Goal: Check status: Check status

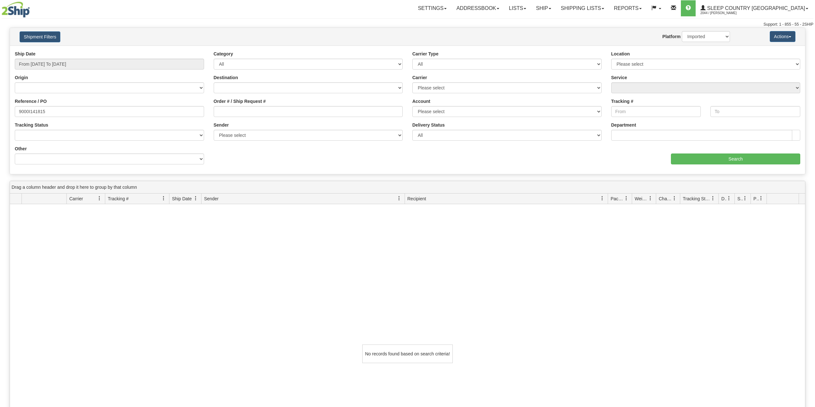
select select "1"
click at [555, 7] on link "Ship" at bounding box center [543, 8] width 25 height 16
click at [549, 30] on span "OnHold / Order Queue" at bounding box center [526, 30] width 45 height 5
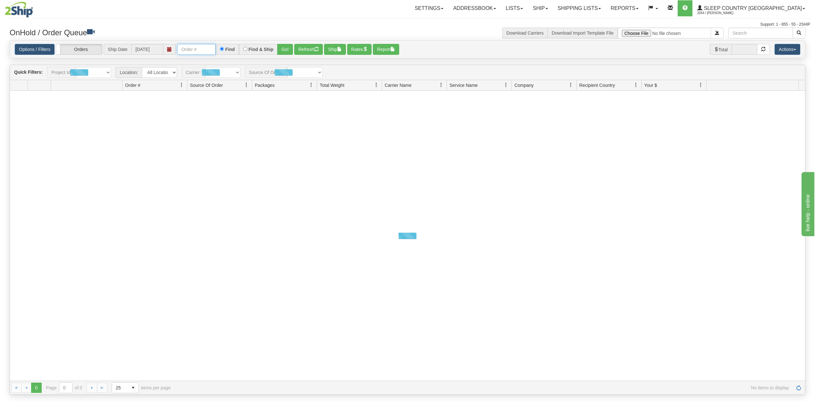
drag, startPoint x: 212, startPoint y: 48, endPoint x: 225, endPoint y: 54, distance: 14.5
click at [212, 48] on input "text" at bounding box center [196, 49] width 38 height 11
paste input "9007I137574"
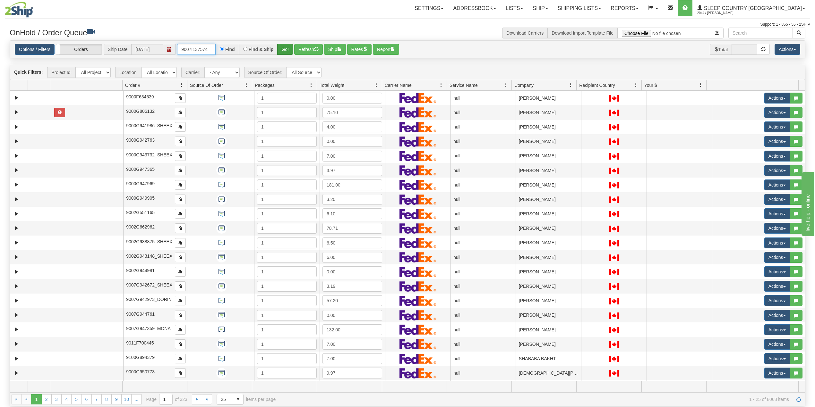
type input "9007I137574"
click at [285, 50] on button "Go!" at bounding box center [285, 49] width 16 height 11
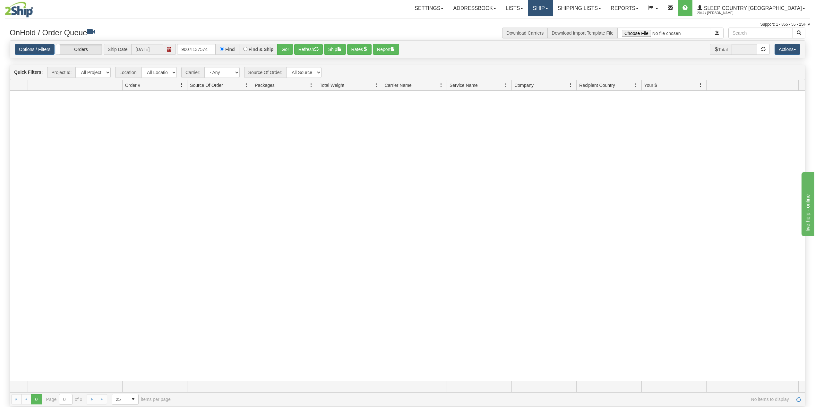
click at [552, 10] on link "Ship" at bounding box center [540, 8] width 25 height 16
click at [546, 30] on span "OnHold / Order Queue" at bounding box center [523, 30] width 45 height 5
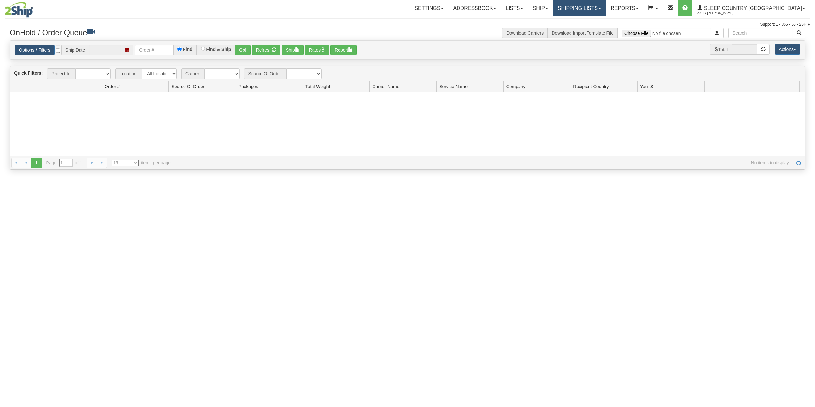
type input "[DATE]"
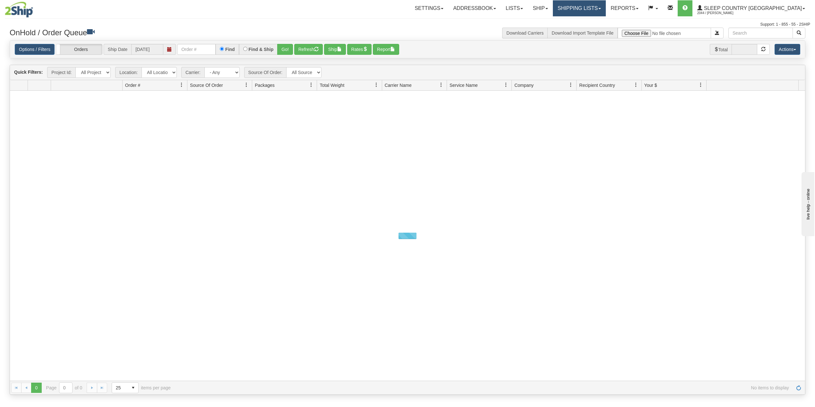
click at [605, 7] on link "Shipping lists" at bounding box center [579, 8] width 53 height 16
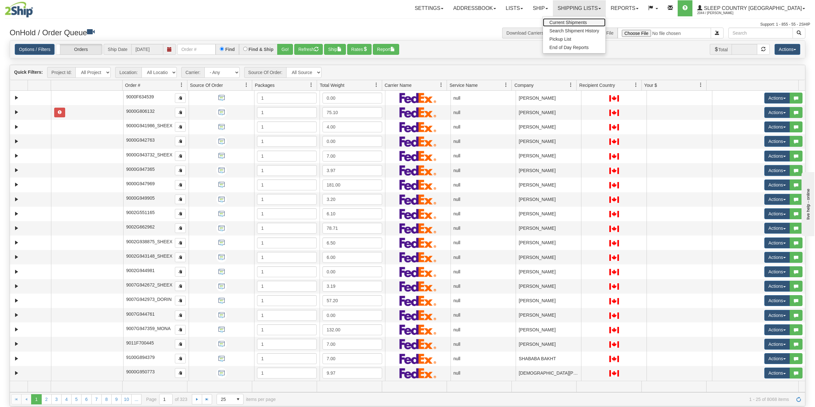
click at [587, 21] on span "Current Shipments" at bounding box center [568, 22] width 38 height 5
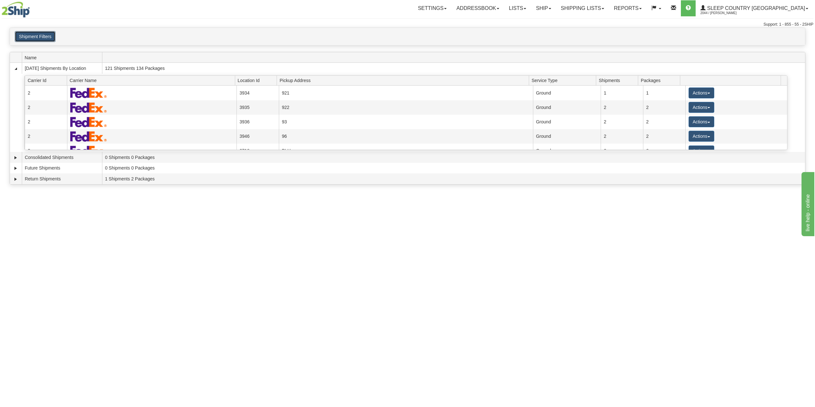
click at [41, 37] on button "Shipment Filters" at bounding box center [35, 36] width 41 height 11
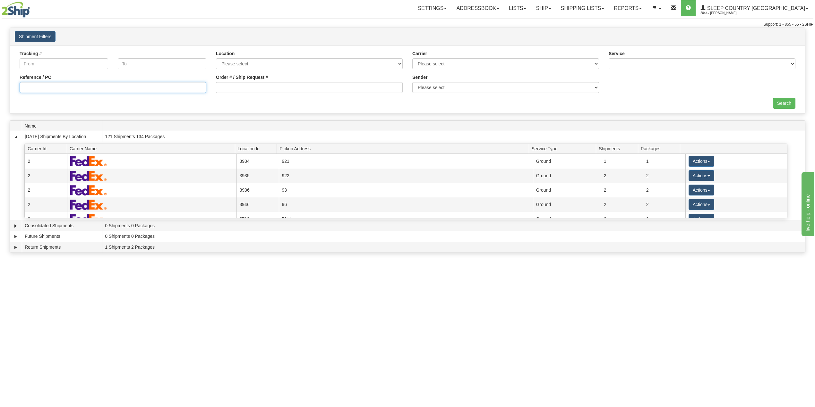
click at [55, 89] on input "Reference / PO" at bounding box center [113, 87] width 187 height 11
paste input "9007I137574"
type input "9007I137574"
click at [787, 100] on input "Search" at bounding box center [783, 103] width 22 height 11
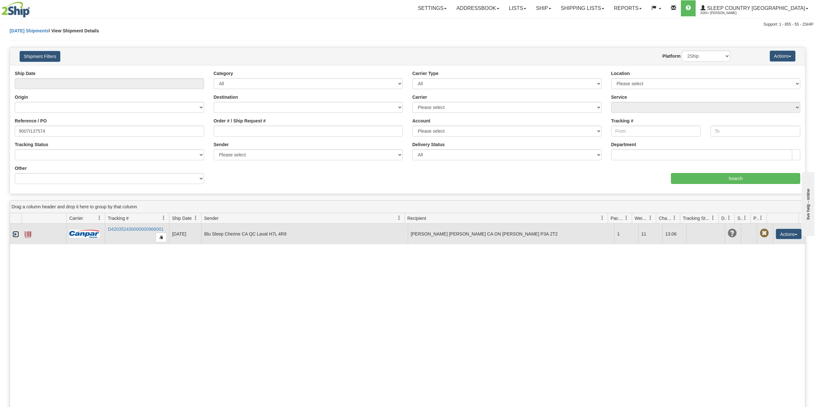
click at [17, 236] on link "Expand" at bounding box center [16, 234] width 6 height 6
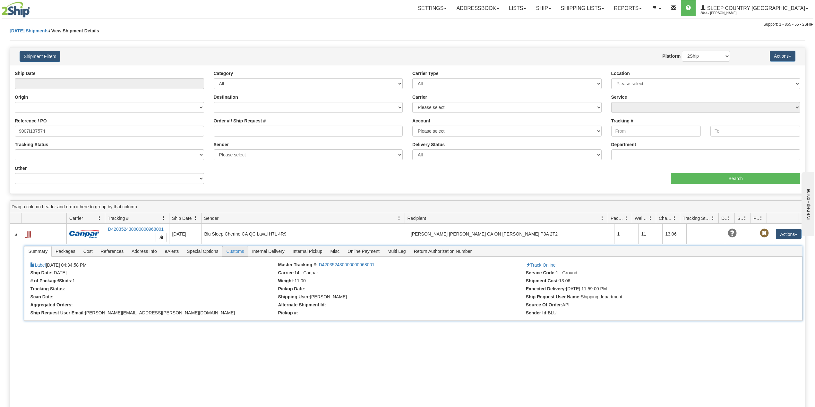
click at [240, 253] on span "Customs" at bounding box center [234, 251] width 25 height 10
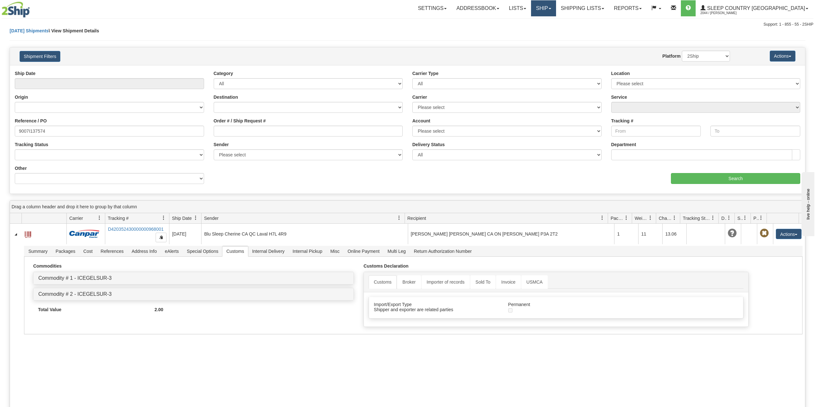
click at [555, 8] on link "Ship" at bounding box center [543, 8] width 25 height 16
click at [599, 2] on link "Shipping lists" at bounding box center [582, 8] width 53 height 16
click at [602, 29] on span "Search Shipment History" at bounding box center [577, 30] width 50 height 5
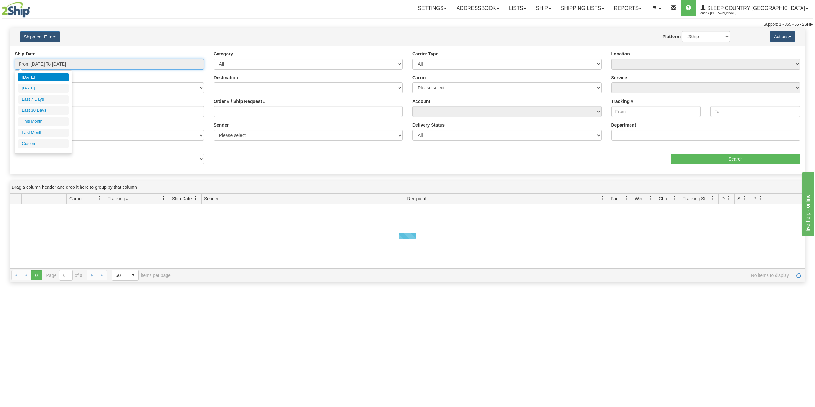
click at [49, 65] on input "From [DATE] To [DATE]" at bounding box center [109, 64] width 189 height 11
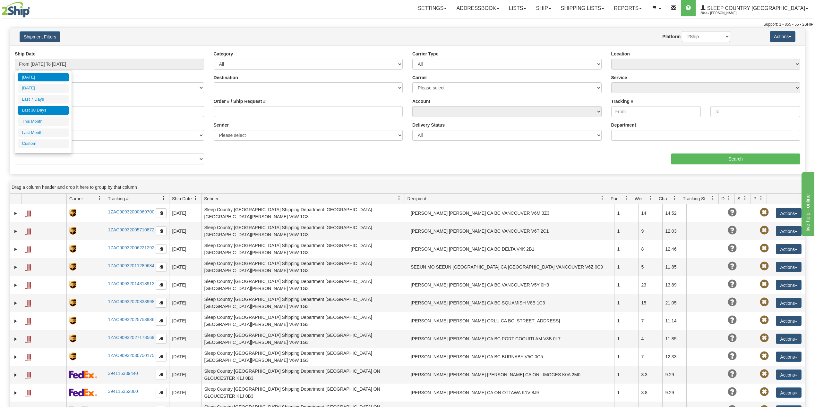
click at [39, 110] on li "Last 30 Days" at bounding box center [43, 110] width 51 height 9
type input "From [DATE] To [DATE]"
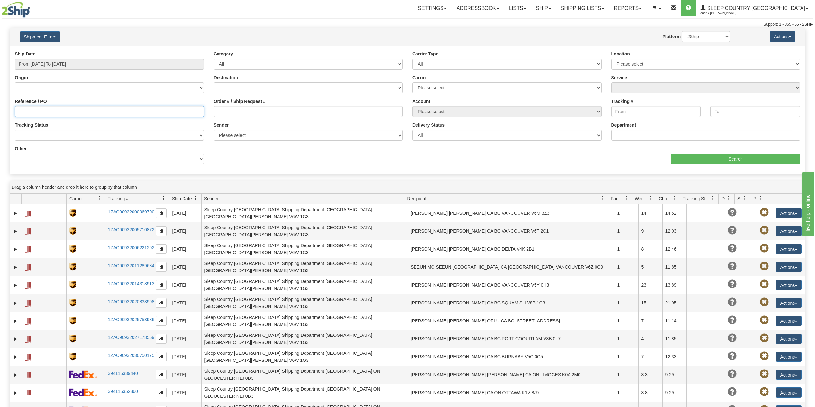
click at [39, 110] on input "Reference / PO" at bounding box center [109, 111] width 189 height 11
paste input "9002I095583"
type input "9002I095583"
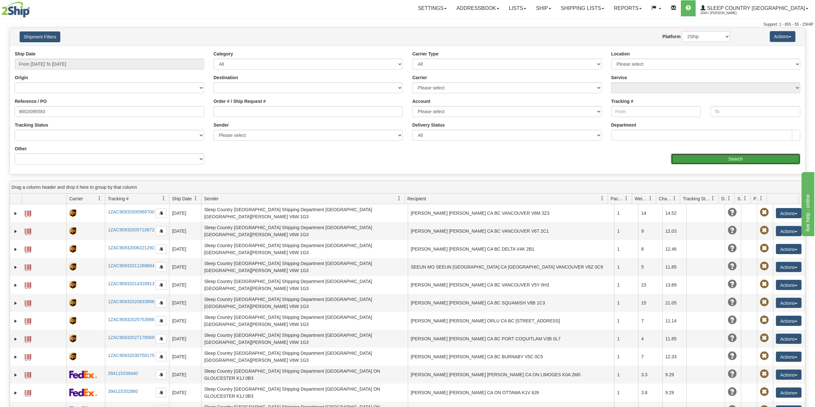
click at [701, 156] on input "Search" at bounding box center [735, 159] width 129 height 11
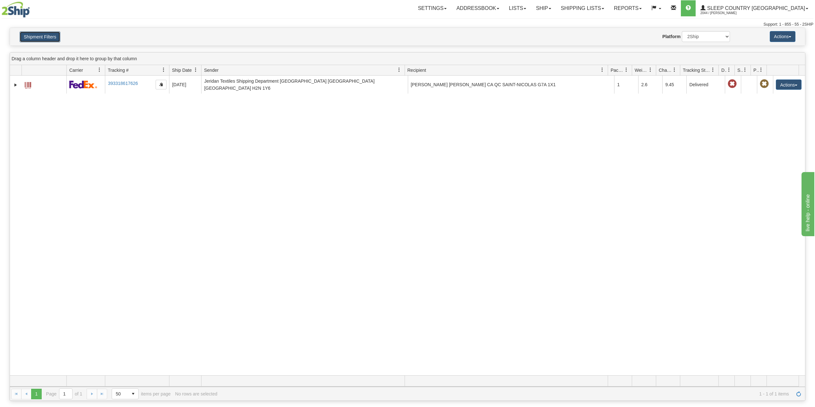
click at [44, 35] on button "Shipment Filters" at bounding box center [40, 36] width 41 height 11
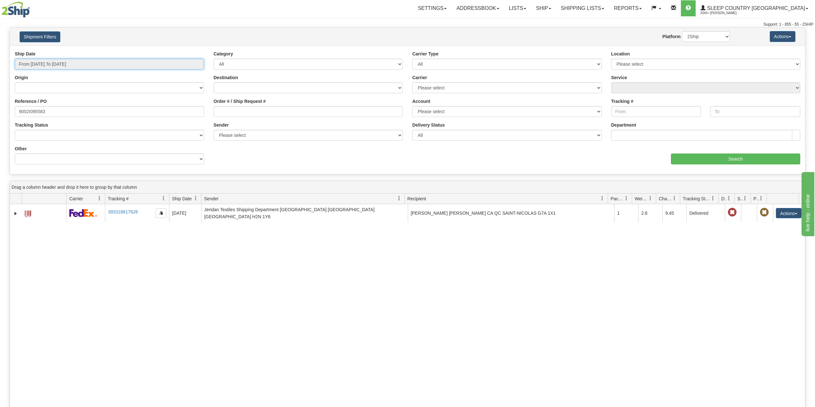
click at [58, 64] on input "From 09/11/2025 To 10/10/2025" at bounding box center [109, 64] width 189 height 11
click at [152, 42] on div "Shipment Filters Website Agent Nothing selected Client User Platform 2Ship Impo…" at bounding box center [407, 37] width 795 height 18
click at [64, 114] on input "9002I095583" at bounding box center [109, 111] width 189 height 11
click at [555, 6] on link "Ship" at bounding box center [543, 8] width 25 height 16
click at [555, 34] on link "OnHold / Order Queue" at bounding box center [526, 31] width 58 height 8
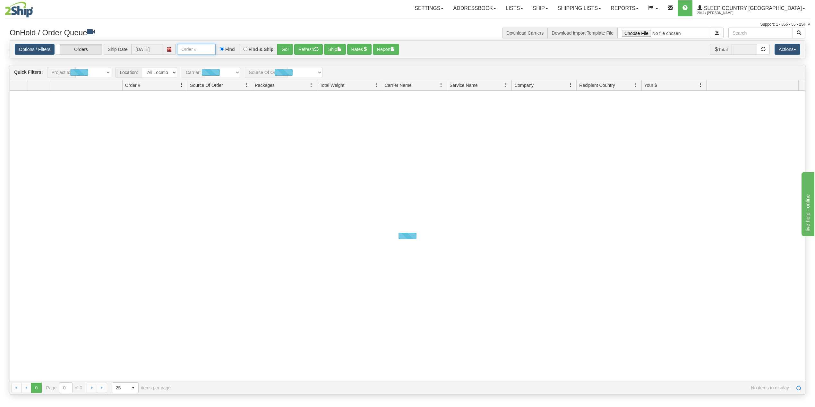
drag, startPoint x: 201, startPoint y: 46, endPoint x: 204, endPoint y: 48, distance: 4.0
click at [202, 46] on input "text" at bounding box center [196, 49] width 38 height 11
paste input "9002I095583"
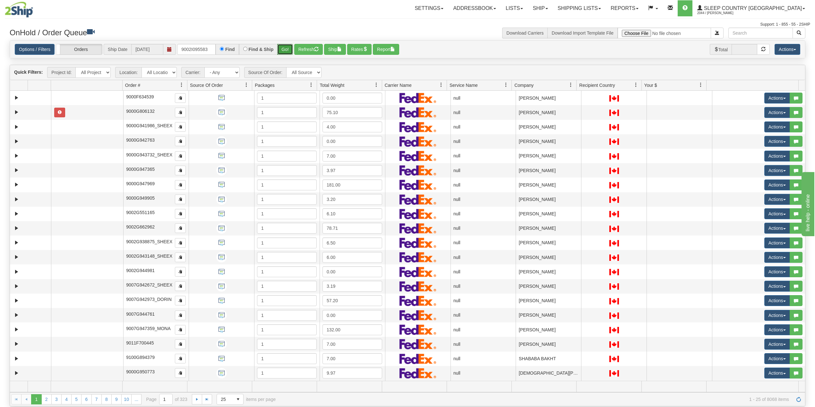
click at [284, 48] on button "Go!" at bounding box center [285, 49] width 16 height 11
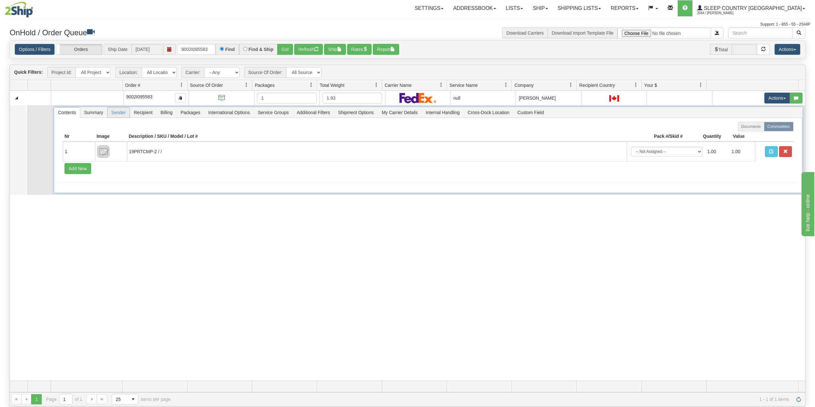
click at [114, 114] on span "Sender" at bounding box center [118, 112] width 22 height 10
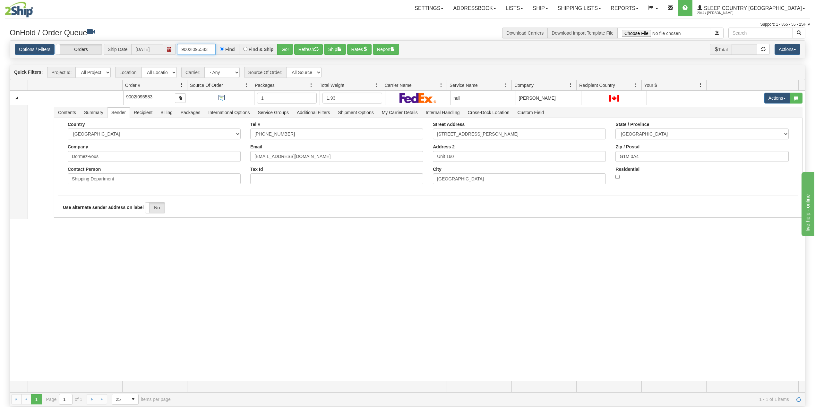
click at [187, 48] on input "9002I095583" at bounding box center [196, 49] width 38 height 11
paste input "0I156271"
click at [282, 49] on button "Go!" at bounding box center [285, 49] width 16 height 11
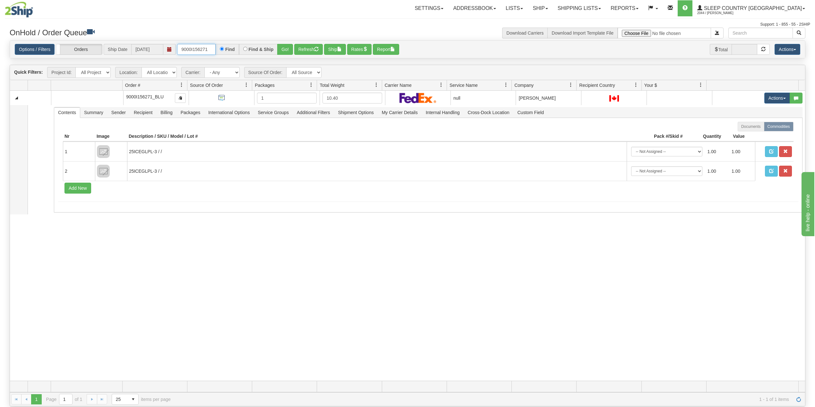
click at [202, 46] on input "9000I156271" at bounding box center [196, 49] width 38 height 11
paste input "text"
click at [286, 46] on button "Go!" at bounding box center [285, 49] width 16 height 11
click at [197, 51] on input "9000I156271" at bounding box center [196, 49] width 38 height 11
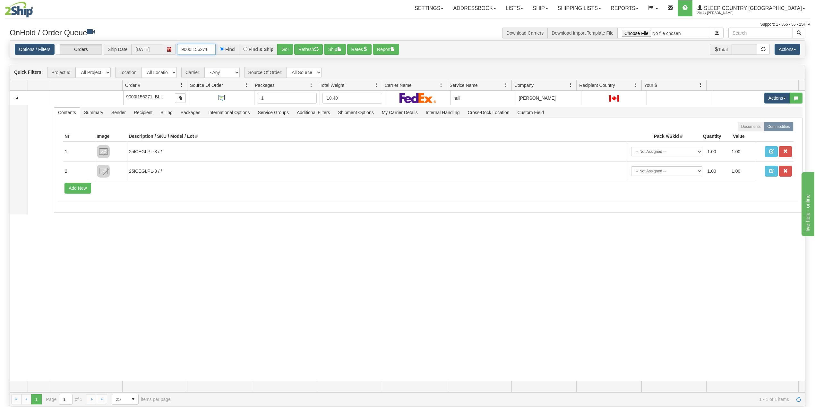
click at [197, 51] on input "9000I156271" at bounding box center [196, 49] width 38 height 11
paste input "16"
type input "9000I156216"
drag, startPoint x: 285, startPoint y: 46, endPoint x: 285, endPoint y: 43, distance: 3.9
click at [285, 46] on button "Go!" at bounding box center [285, 49] width 16 height 11
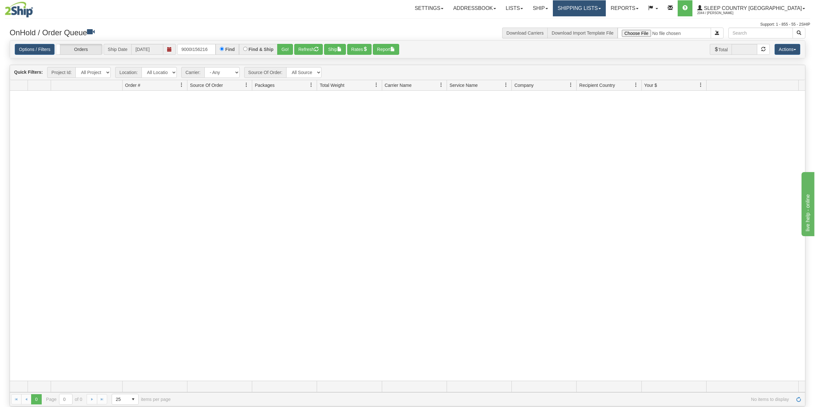
click at [605, 8] on link "Shipping lists" at bounding box center [579, 8] width 53 height 16
click at [599, 30] on span "Search Shipment History" at bounding box center [574, 30] width 50 height 5
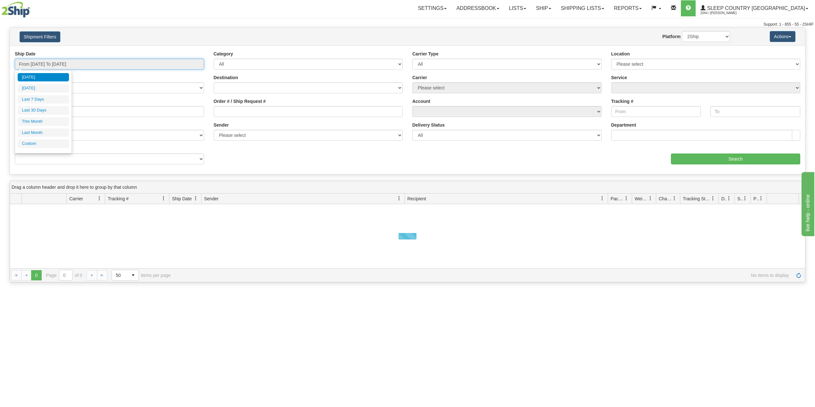
click at [81, 62] on input "From 10/09/2025 To 10/10/2025" at bounding box center [109, 64] width 189 height 11
click at [42, 112] on li "Last 30 Days" at bounding box center [43, 110] width 51 height 9
type input "From 09/11/2025 To 10/10/2025"
click at [42, 113] on input "Reference / PO" at bounding box center [109, 111] width 189 height 11
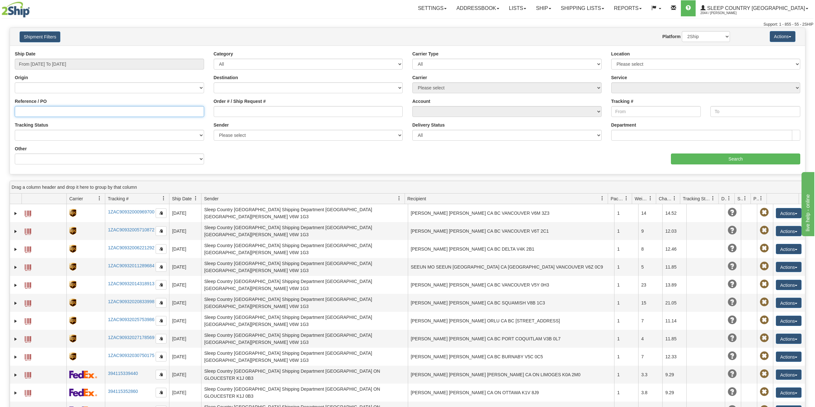
paste input "9000I156216"
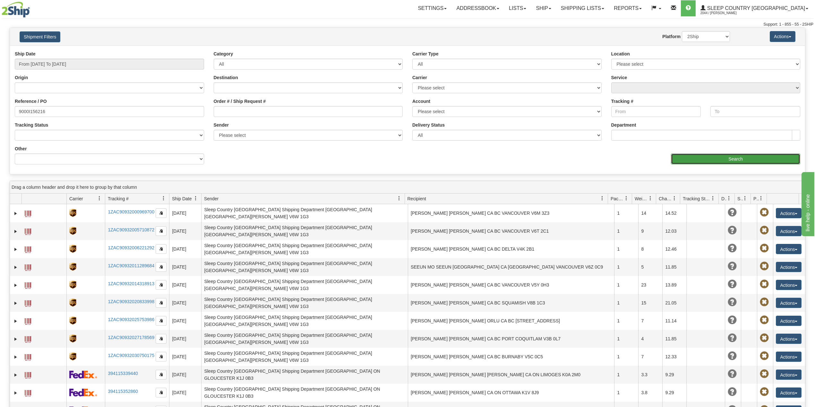
click at [701, 158] on input "Search" at bounding box center [735, 159] width 129 height 11
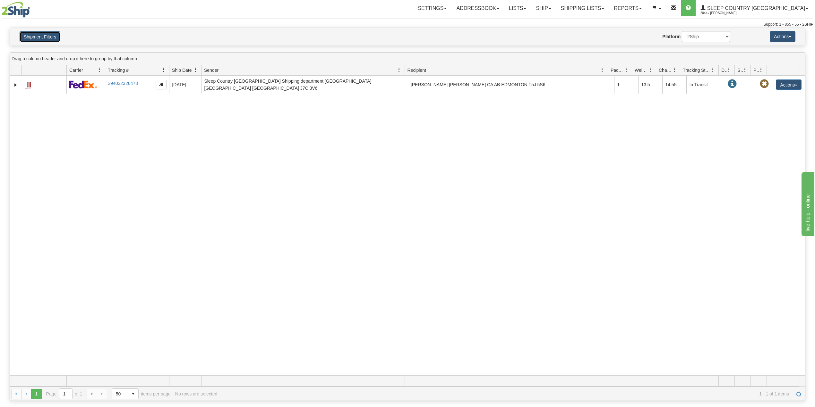
click at [54, 36] on button "Shipment Filters" at bounding box center [40, 36] width 41 height 11
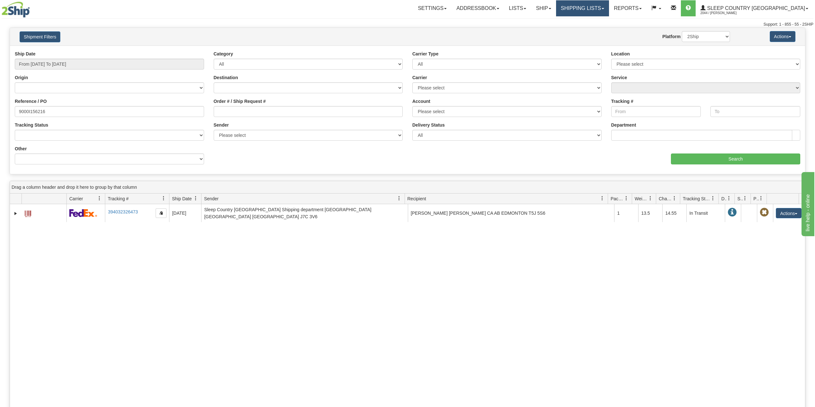
click at [609, 5] on link "Shipping lists" at bounding box center [582, 8] width 53 height 16
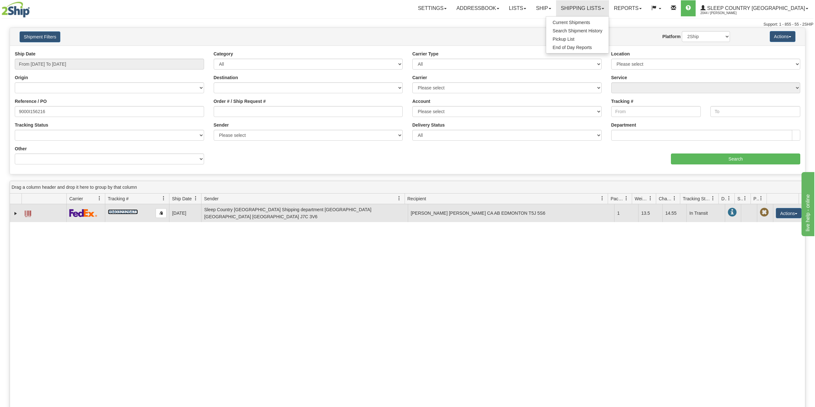
click at [121, 211] on link "394032326473" at bounding box center [123, 211] width 30 height 5
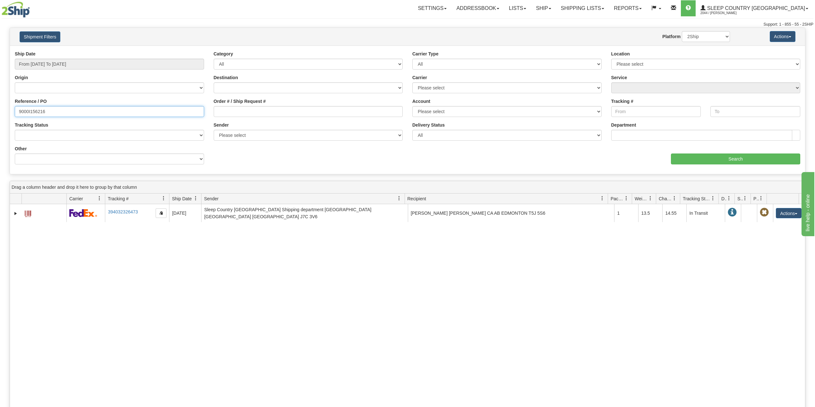
click at [35, 111] on input "9000I156216" at bounding box center [109, 111] width 189 height 11
paste input "40355"
type input "9000I140355"
click at [730, 157] on input "Search" at bounding box center [735, 159] width 129 height 11
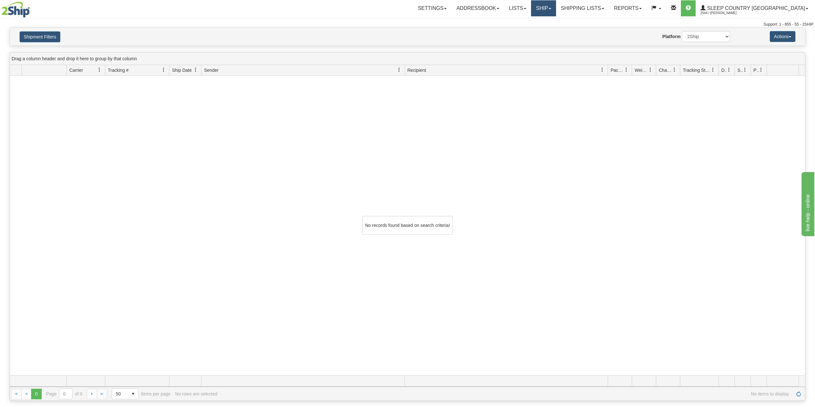
click at [555, 4] on link "Ship" at bounding box center [543, 8] width 25 height 16
click at [549, 31] on span "OnHold / Order Queue" at bounding box center [526, 30] width 45 height 5
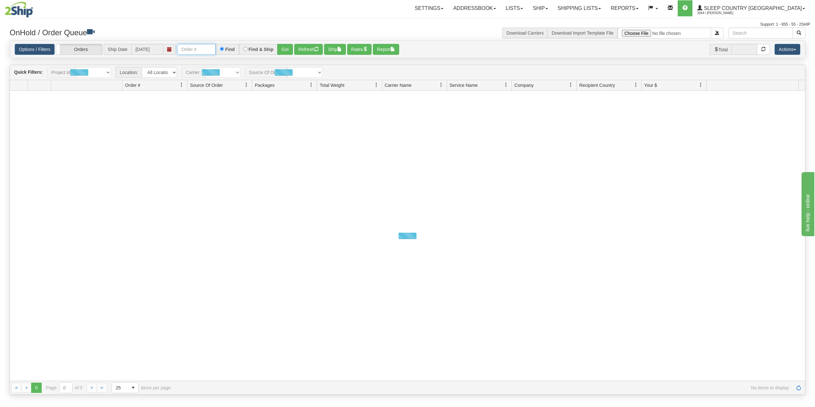
click at [200, 51] on input "text" at bounding box center [196, 49] width 38 height 11
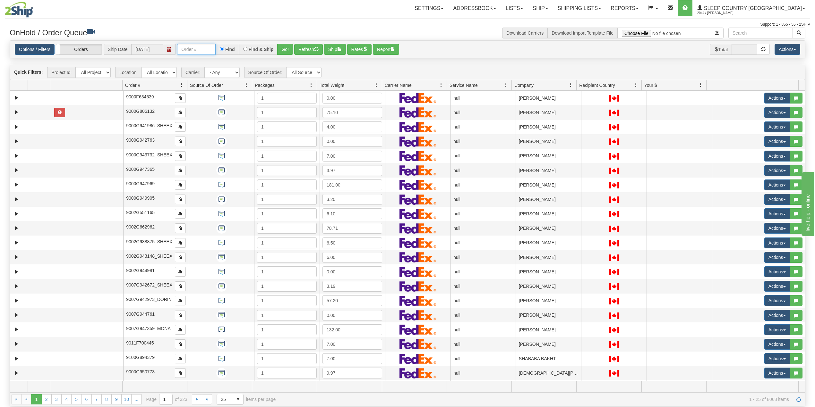
paste input "9000I140355"
type input "9000I140355"
click at [288, 48] on button "Go!" at bounding box center [285, 49] width 16 height 11
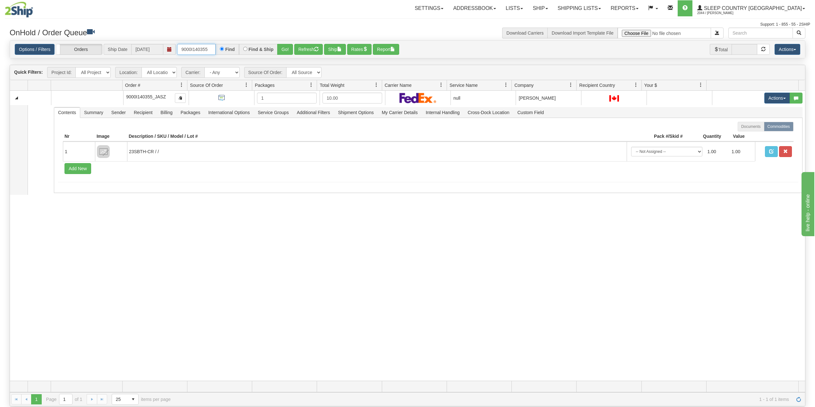
click at [206, 49] on input "9000I140355" at bounding box center [196, 49] width 38 height 11
click at [605, 3] on link "Shipping lists" at bounding box center [579, 8] width 53 height 16
click at [599, 29] on span "Search Shipment History" at bounding box center [574, 30] width 50 height 5
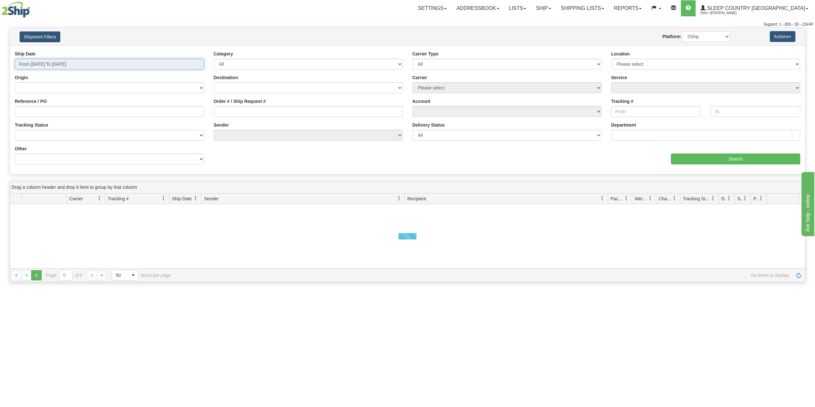
drag, startPoint x: 70, startPoint y: 67, endPoint x: 71, endPoint y: 72, distance: 5.3
click at [70, 67] on input "From 10/09/2025 To 10/10/2025" at bounding box center [109, 64] width 189 height 11
click at [44, 109] on li "Last 30 Days" at bounding box center [43, 110] width 51 height 9
type input "From 09/11/2025 To 10/10/2025"
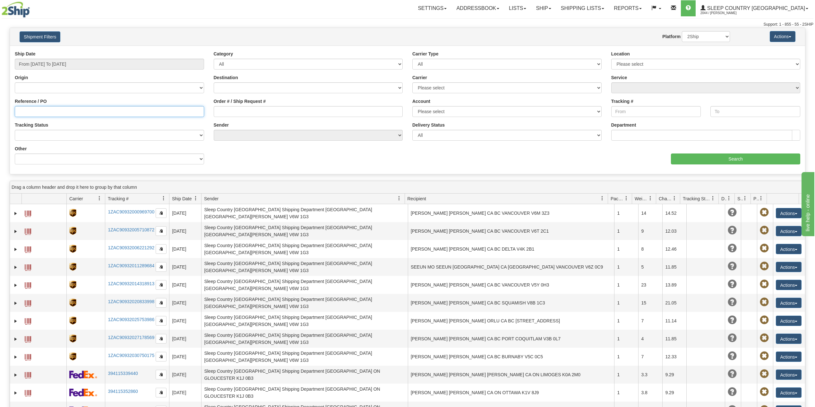
click at [44, 109] on input "Reference / PO" at bounding box center [109, 111] width 189 height 11
paste input "9000I152920"
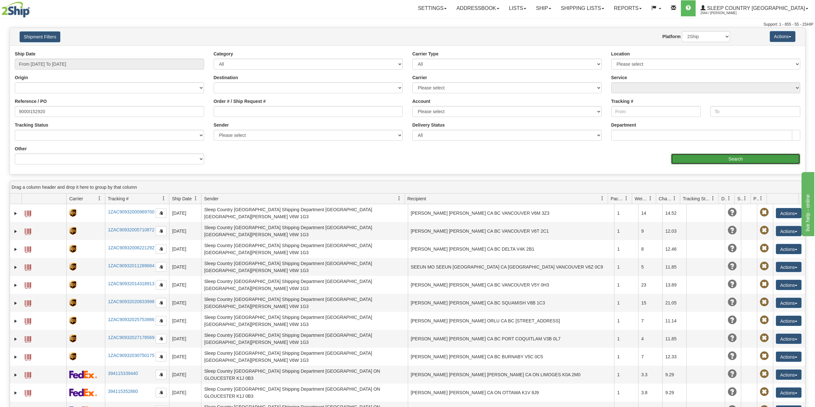
click at [711, 158] on input "Search" at bounding box center [735, 159] width 129 height 11
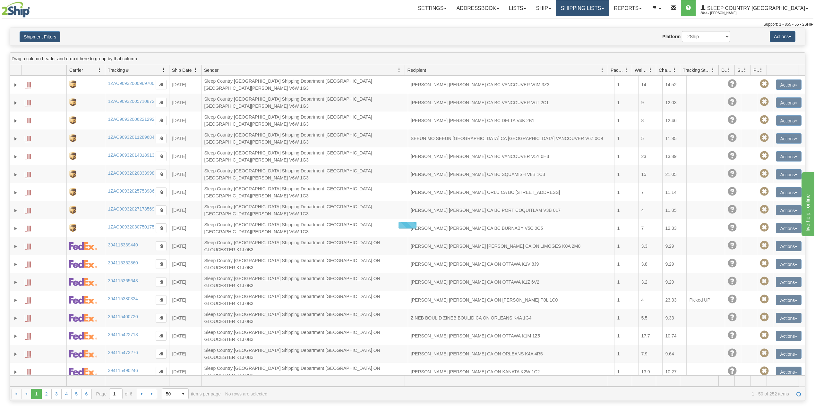
click at [609, 8] on link "Shipping lists" at bounding box center [582, 8] width 53 height 16
click at [48, 37] on button "Shipment Filters" at bounding box center [40, 36] width 41 height 11
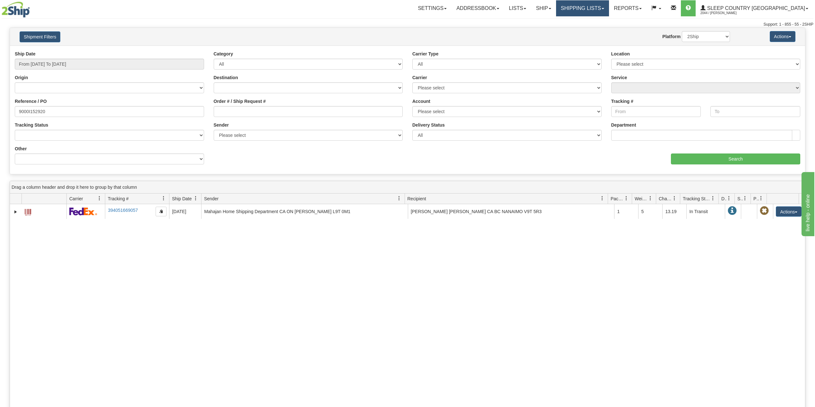
click at [603, 10] on link "Shipping lists" at bounding box center [582, 8] width 53 height 16
click at [38, 115] on input "9000I152920" at bounding box center [109, 111] width 189 height 11
paste input "1766"
click at [743, 156] on input "Search" at bounding box center [735, 159] width 129 height 11
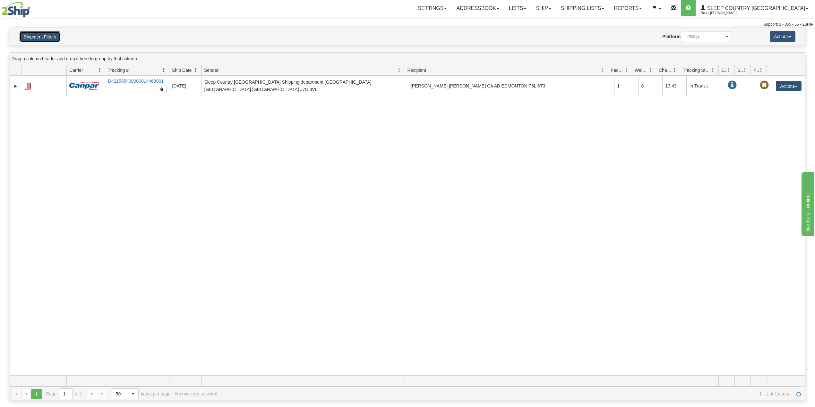
click at [55, 35] on button "Shipment Filters" at bounding box center [40, 36] width 41 height 11
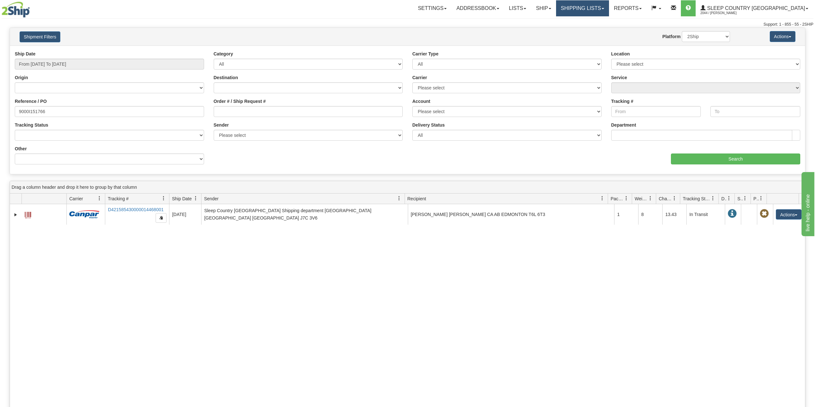
click at [609, 9] on link "Shipping lists" at bounding box center [582, 8] width 53 height 16
click at [39, 110] on input "9000I151766" at bounding box center [109, 111] width 189 height 11
paste input "3277"
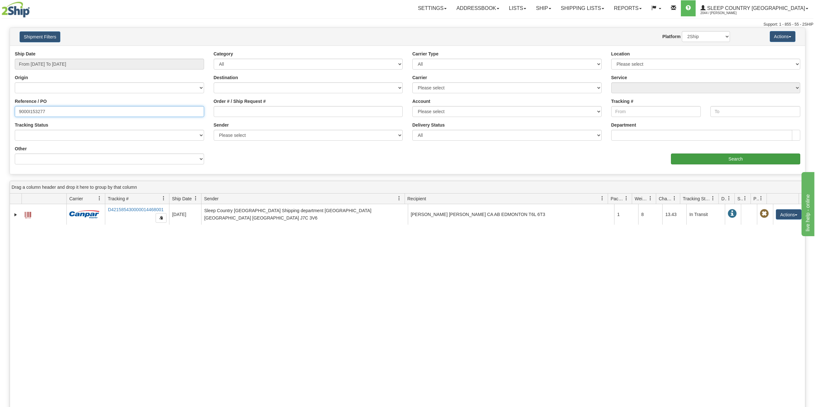
type input "9000I153277"
click at [698, 154] on input "Search" at bounding box center [735, 159] width 129 height 11
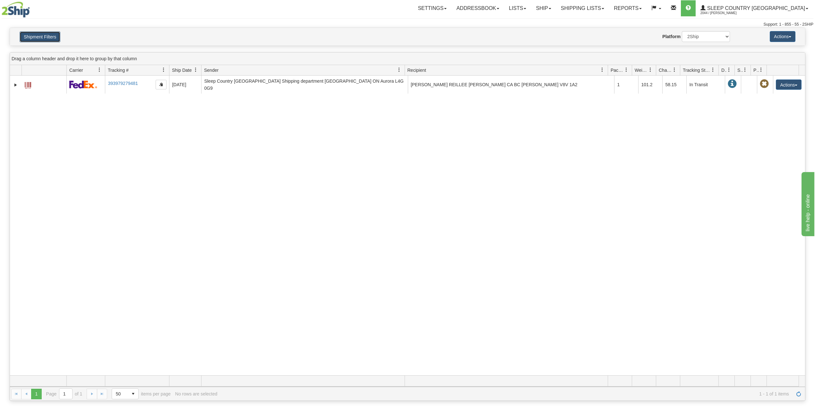
click at [47, 34] on button "Shipment Filters" at bounding box center [40, 36] width 41 height 11
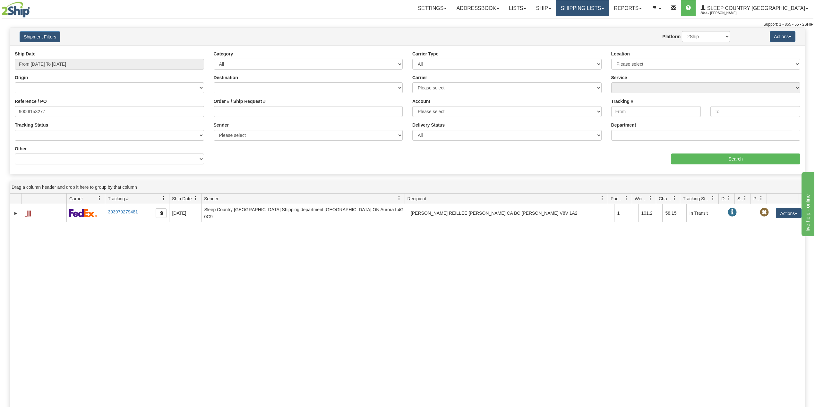
click at [597, 8] on link "Shipping lists" at bounding box center [582, 8] width 53 height 16
click at [37, 110] on input "9000I153277" at bounding box center [109, 111] width 189 height 11
click at [555, 4] on link "Ship" at bounding box center [543, 8] width 25 height 16
click at [555, 27] on link "OnHold / Order Queue" at bounding box center [526, 31] width 58 height 8
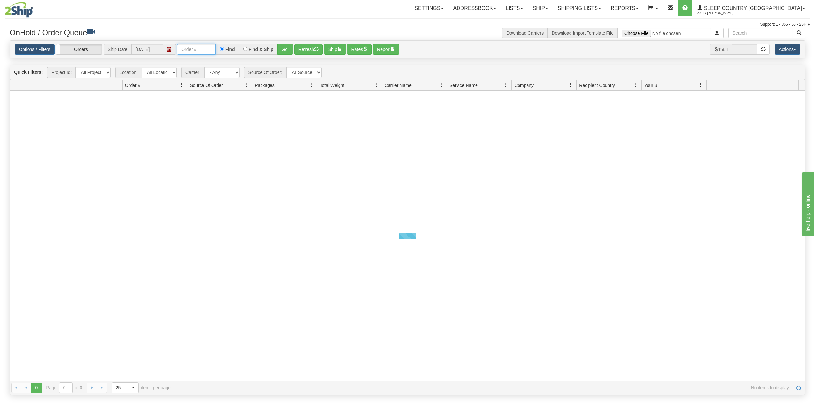
drag, startPoint x: 203, startPoint y: 51, endPoint x: 209, endPoint y: 54, distance: 6.9
click at [203, 51] on input "text" at bounding box center [196, 49] width 38 height 11
paste input "9000I161264"
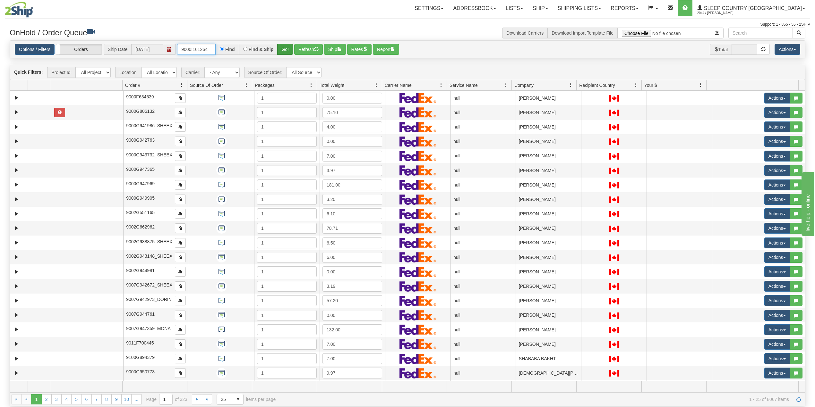
type input "9000I161264"
click at [288, 49] on button "Go!" at bounding box center [285, 49] width 16 height 11
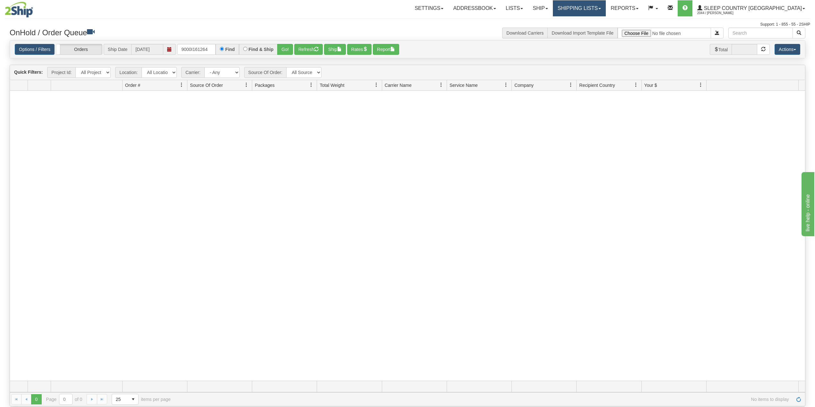
click at [605, 3] on link "Shipping lists" at bounding box center [579, 8] width 53 height 16
click at [587, 21] on span "Current Shipments" at bounding box center [568, 22] width 38 height 5
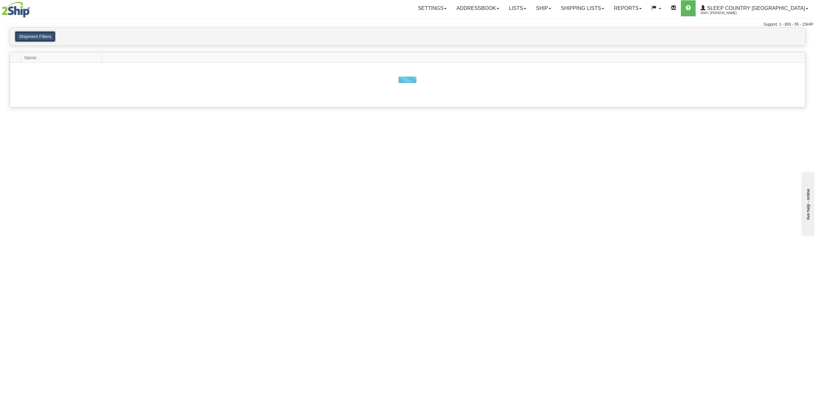
drag, startPoint x: 39, startPoint y: 35, endPoint x: 40, endPoint y: 40, distance: 5.3
click at [40, 35] on button "Shipment Filters" at bounding box center [35, 36] width 41 height 11
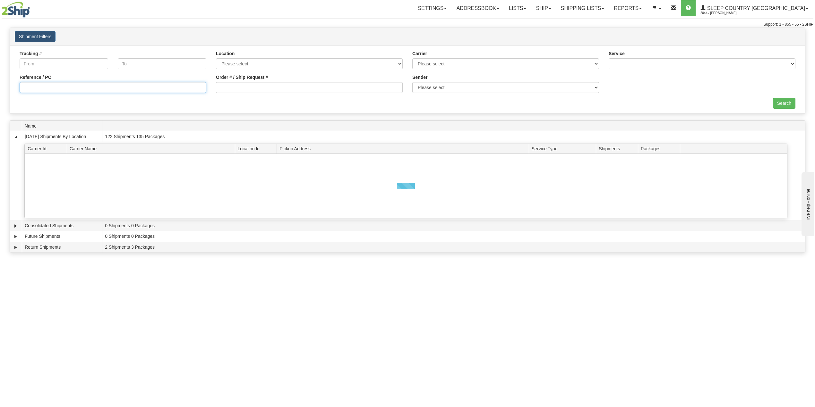
click at [51, 89] on input "Reference / PO" at bounding box center [113, 87] width 187 height 11
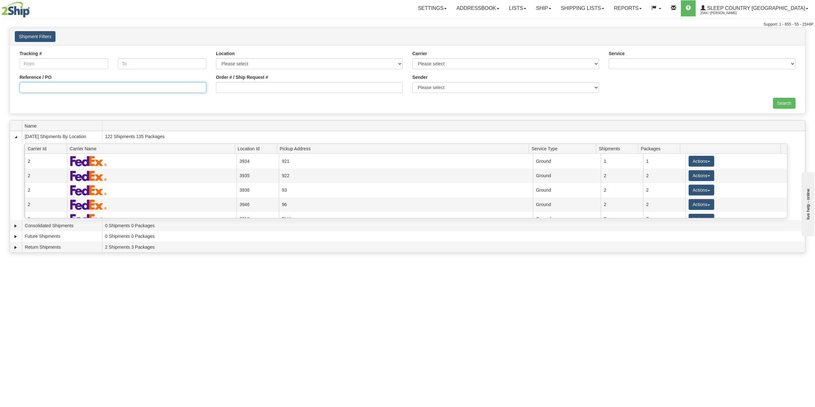
paste input "9000I161264"
type input "9000I161264"
click at [781, 101] on input "Search" at bounding box center [783, 103] width 22 height 11
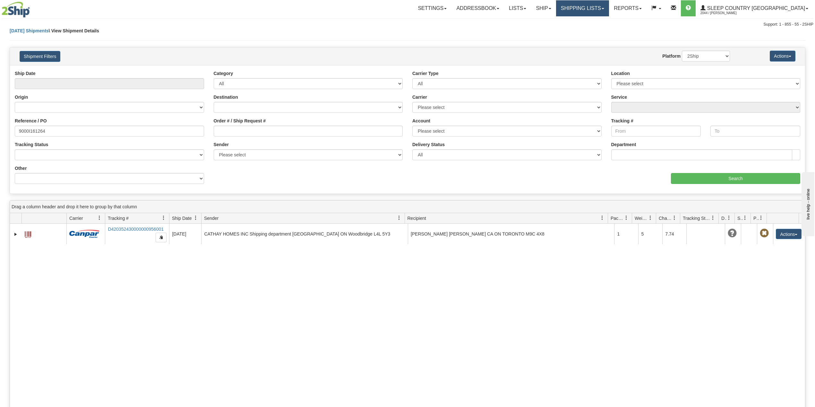
click at [606, 7] on link "Shipping lists" at bounding box center [582, 8] width 53 height 16
click at [38, 130] on input "9000I161264" at bounding box center [109, 131] width 189 height 11
click at [555, 10] on link "Ship" at bounding box center [543, 8] width 25 height 16
click at [555, 33] on link "OnHold / Order Queue" at bounding box center [526, 31] width 58 height 8
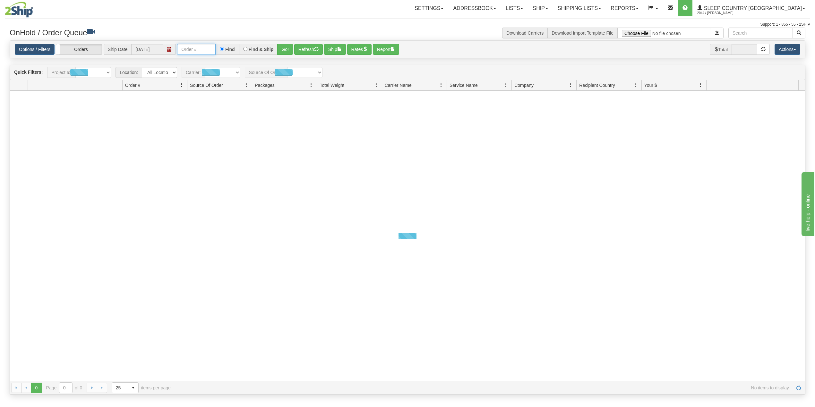
drag, startPoint x: 208, startPoint y: 49, endPoint x: 215, endPoint y: 55, distance: 9.8
click at [208, 48] on input "text" at bounding box center [196, 49] width 38 height 11
paste input "9000I135377"
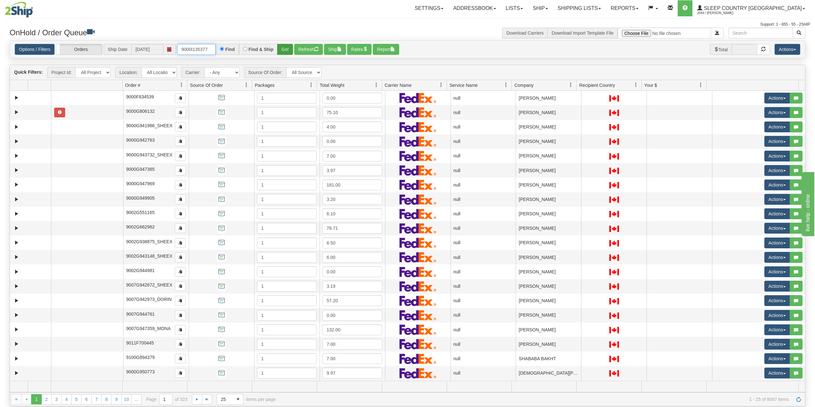
type input "9000I135377"
click at [285, 49] on button "Go!" at bounding box center [285, 49] width 16 height 11
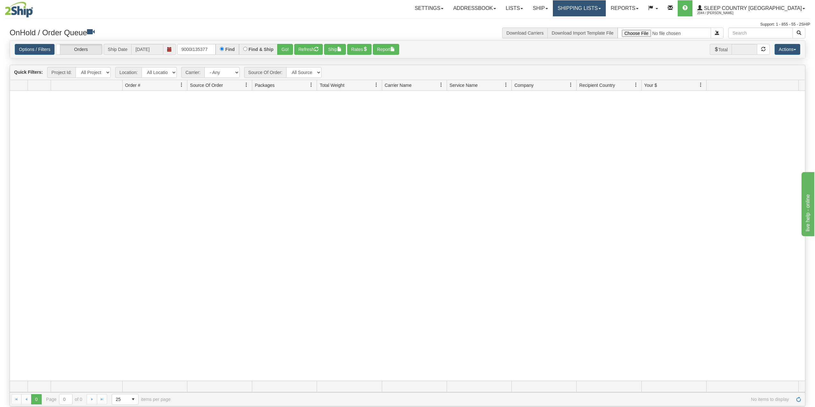
click at [597, 5] on link "Shipping lists" at bounding box center [579, 8] width 53 height 16
click at [587, 20] on span "Current Shipments" at bounding box center [568, 22] width 38 height 5
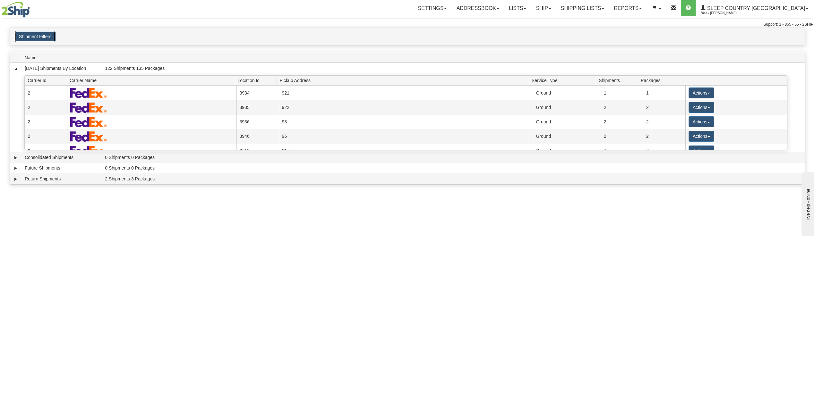
drag, startPoint x: 44, startPoint y: 33, endPoint x: 48, endPoint y: 38, distance: 6.6
click at [46, 35] on button "Shipment Filters" at bounding box center [35, 36] width 41 height 11
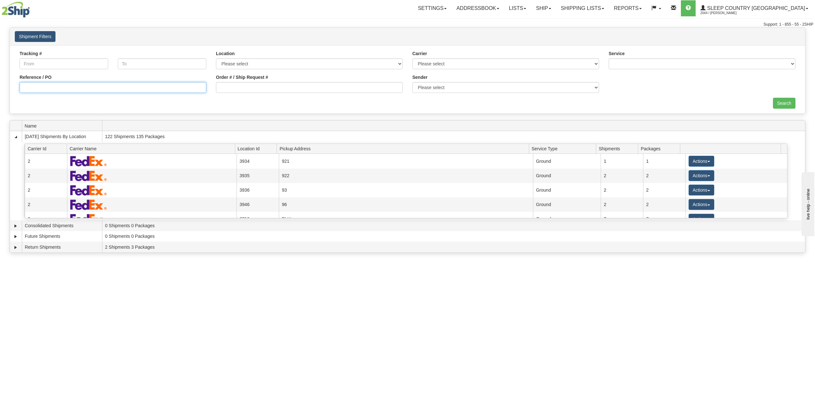
click at [70, 87] on input "Reference / PO" at bounding box center [113, 87] width 187 height 11
paste input "9000I135377"
type input "9000I135377"
click at [778, 102] on input "Search" at bounding box center [783, 103] width 22 height 11
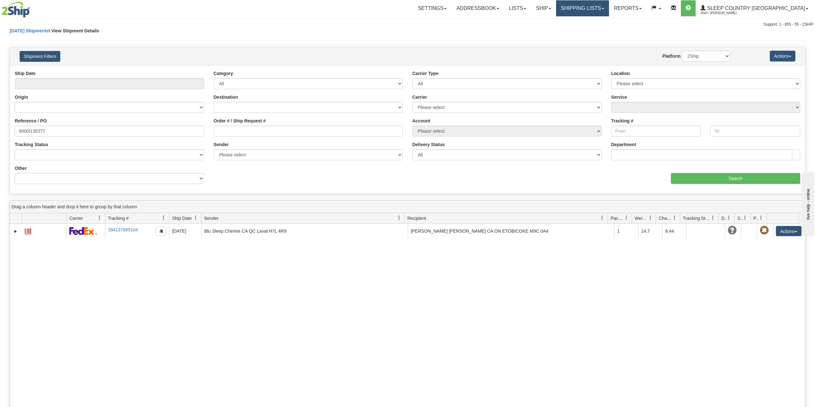
click at [609, 10] on link "Shipping lists" at bounding box center [582, 8] width 53 height 16
click at [32, 130] on input "9000I135377" at bounding box center [109, 131] width 189 height 11
click at [33, 130] on input "9000I135377" at bounding box center [109, 131] width 189 height 11
paste input "2I156061"
type input "9002I156061"
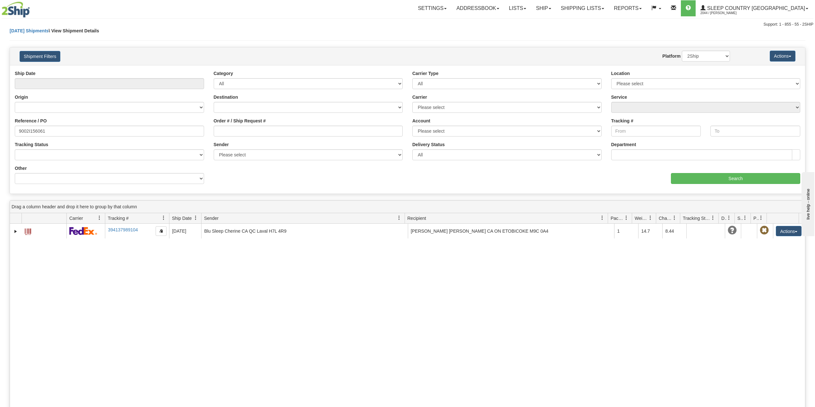
click at [756, 172] on div "aaa Search" at bounding box center [605, 174] width 397 height 19
click at [756, 181] on input "Search" at bounding box center [735, 178] width 129 height 11
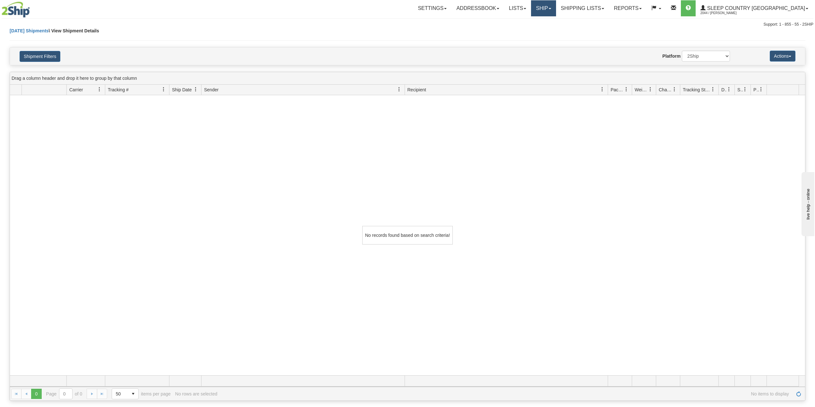
click at [555, 7] on link "Ship" at bounding box center [543, 8] width 25 height 16
click at [549, 31] on span "OnHold / Order Queue" at bounding box center [526, 30] width 45 height 5
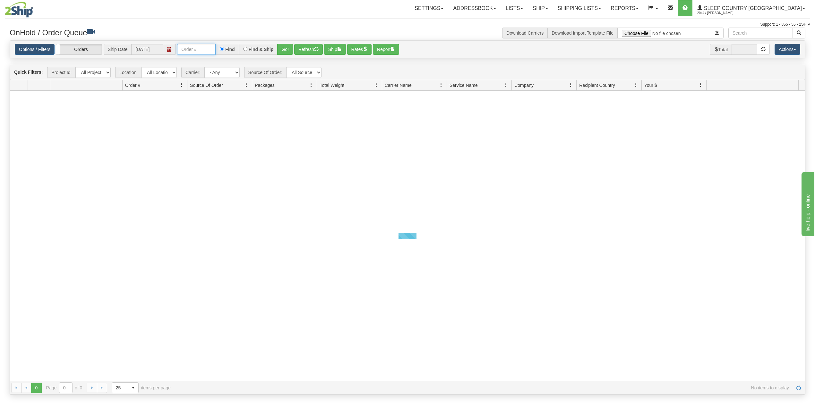
drag, startPoint x: 206, startPoint y: 49, endPoint x: 209, endPoint y: 54, distance: 6.2
click at [206, 49] on input "text" at bounding box center [196, 49] width 38 height 11
paste input "9002I156061"
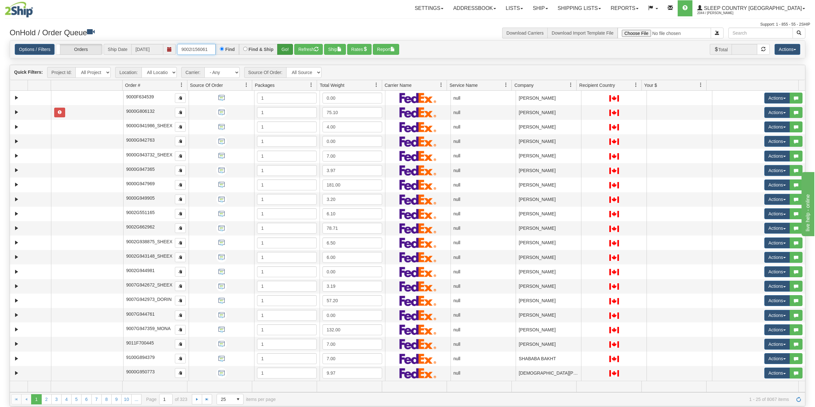
type input "9002I156061"
click at [284, 49] on button "Go!" at bounding box center [285, 49] width 16 height 11
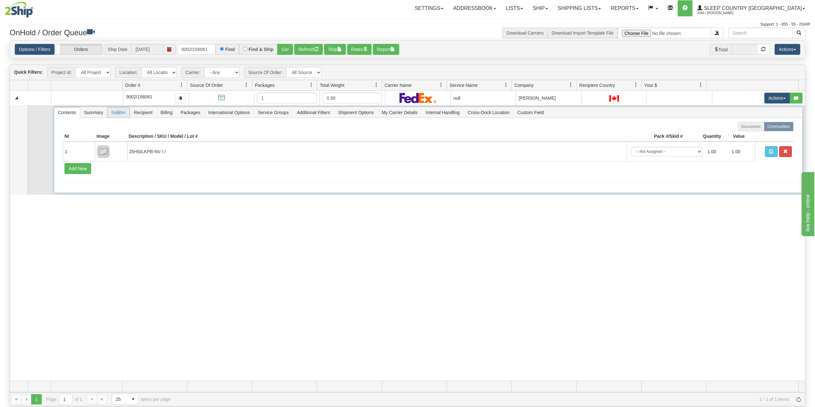
click at [118, 112] on span "Sender" at bounding box center [118, 112] width 22 height 10
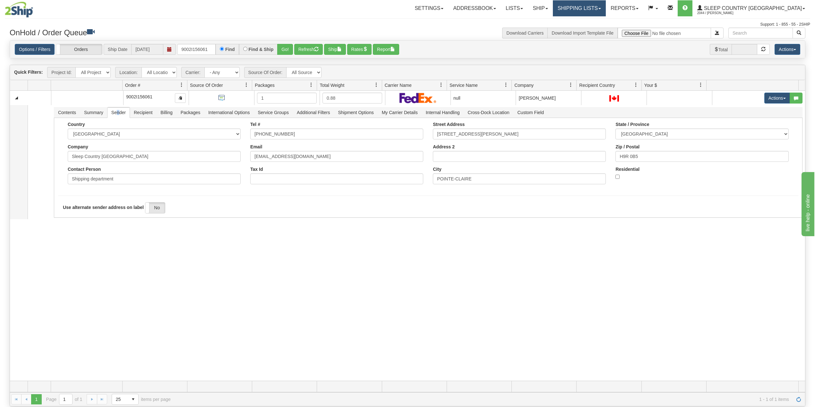
click at [605, 6] on link "Shipping lists" at bounding box center [579, 8] width 53 height 16
click at [593, 31] on span "Search Shipment History" at bounding box center [574, 30] width 50 height 5
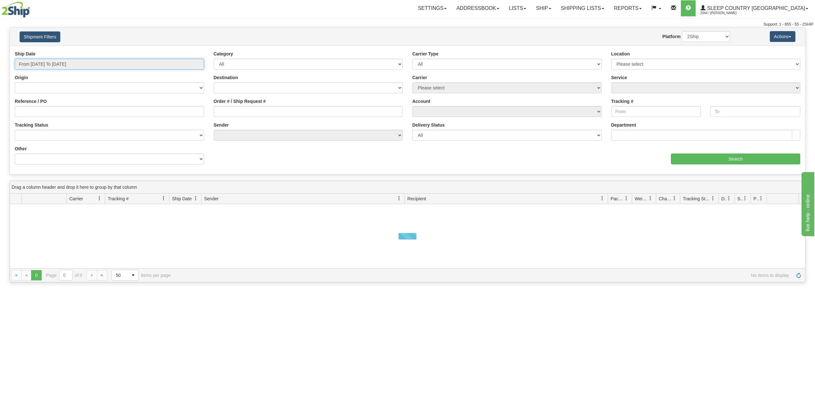
click at [59, 63] on input "From [DATE] To [DATE]" at bounding box center [109, 64] width 189 height 11
click at [42, 114] on li "Last 30 Days" at bounding box center [43, 110] width 51 height 9
type input "From [DATE] To [DATE]"
click at [43, 114] on input "Reference / PO" at bounding box center [109, 111] width 189 height 11
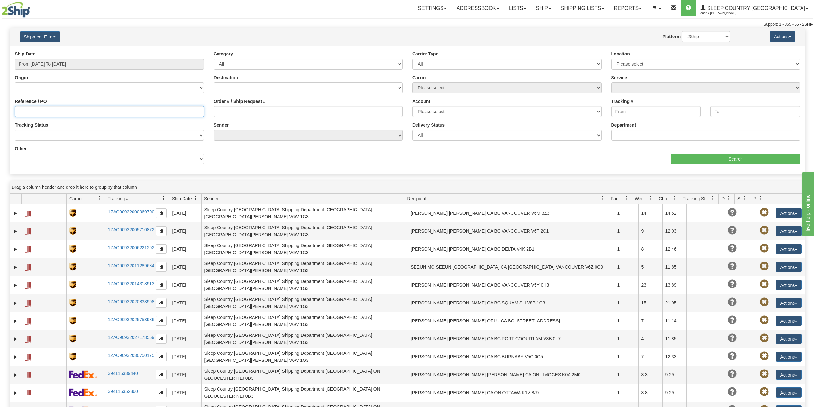
paste input "9002I156061"
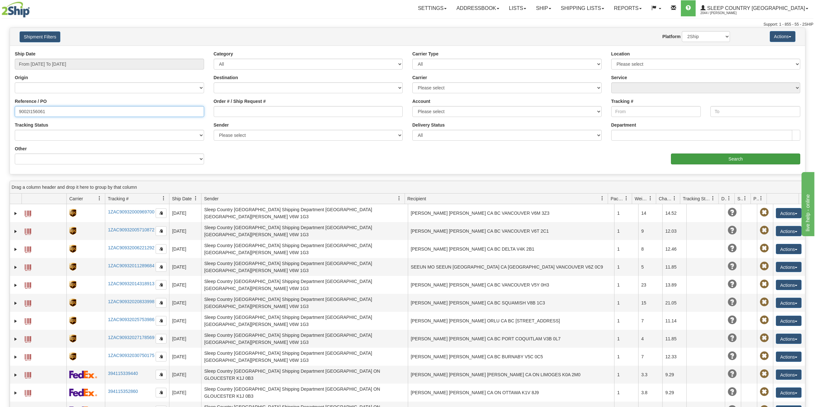
type input "9002I156061"
click at [725, 160] on input "Search" at bounding box center [735, 159] width 129 height 11
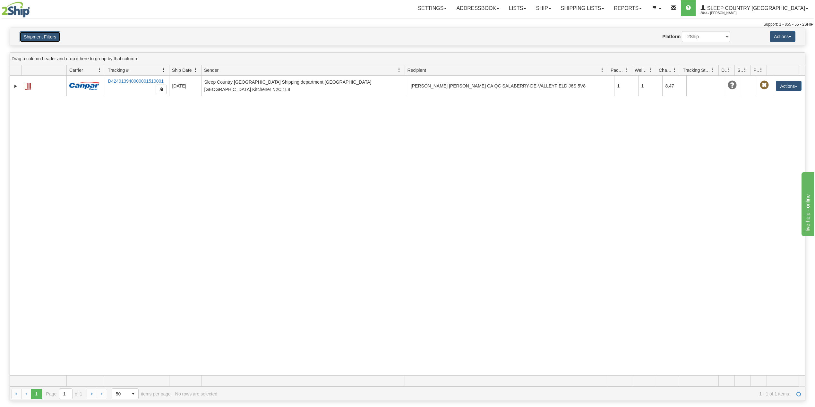
click at [42, 37] on button "Shipment Filters" at bounding box center [40, 36] width 41 height 11
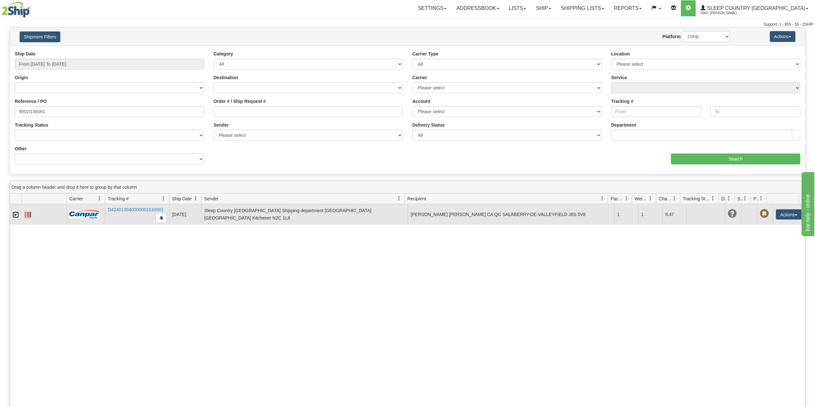
click at [13, 215] on link "Expand" at bounding box center [16, 215] width 6 height 6
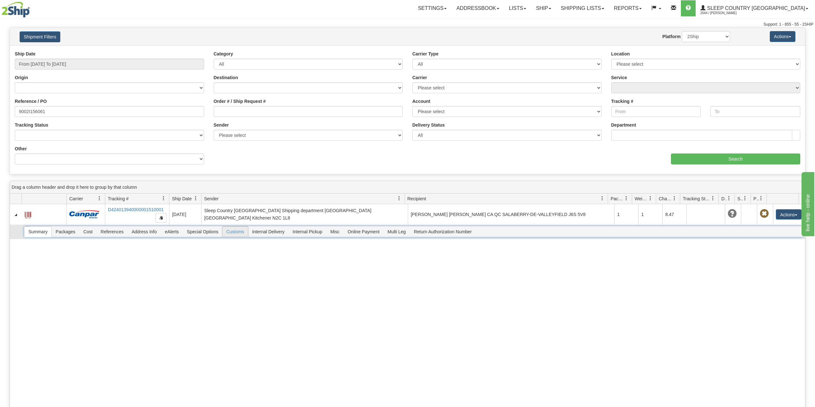
click at [239, 231] on span "Customs" at bounding box center [234, 232] width 25 height 10
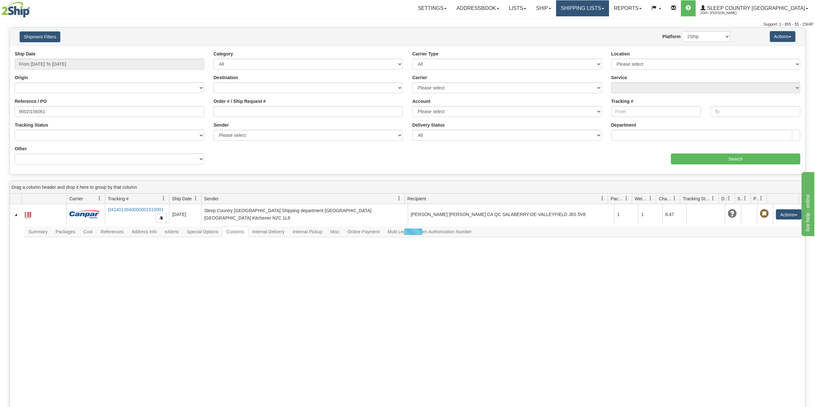
click at [605, 11] on link "Shipping lists" at bounding box center [582, 8] width 53 height 16
